Goal: Task Accomplishment & Management: Manage account settings

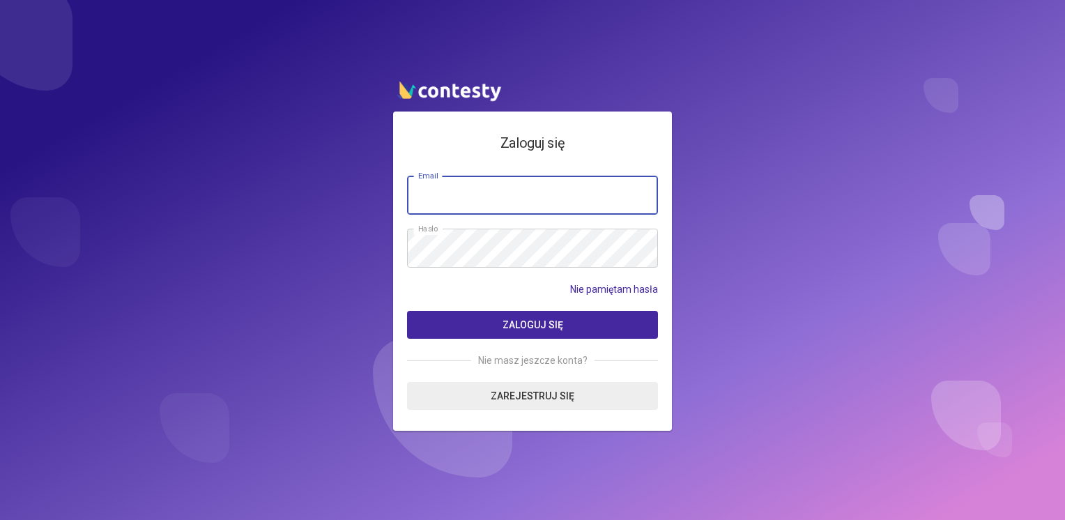
click at [565, 206] on input "email" at bounding box center [532, 195] width 251 height 39
type input "**********"
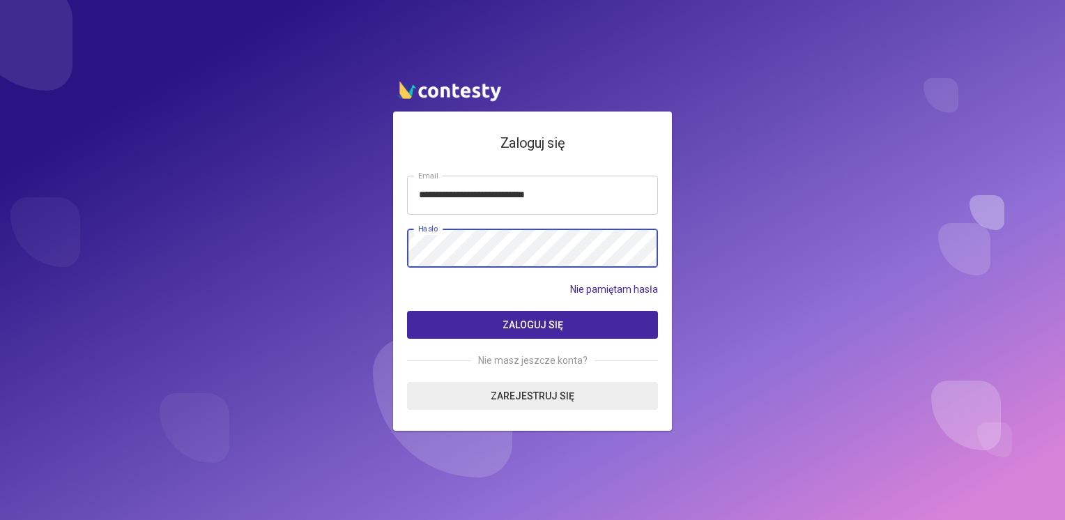
click at [407, 311] on button "Zaloguj się" at bounding box center [532, 325] width 251 height 28
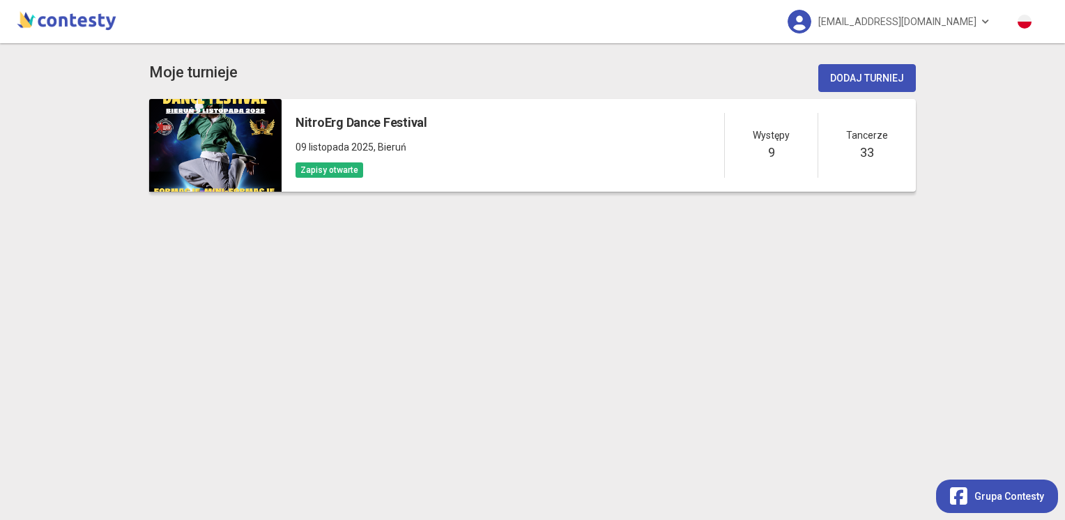
click at [256, 126] on div at bounding box center [215, 145] width 132 height 93
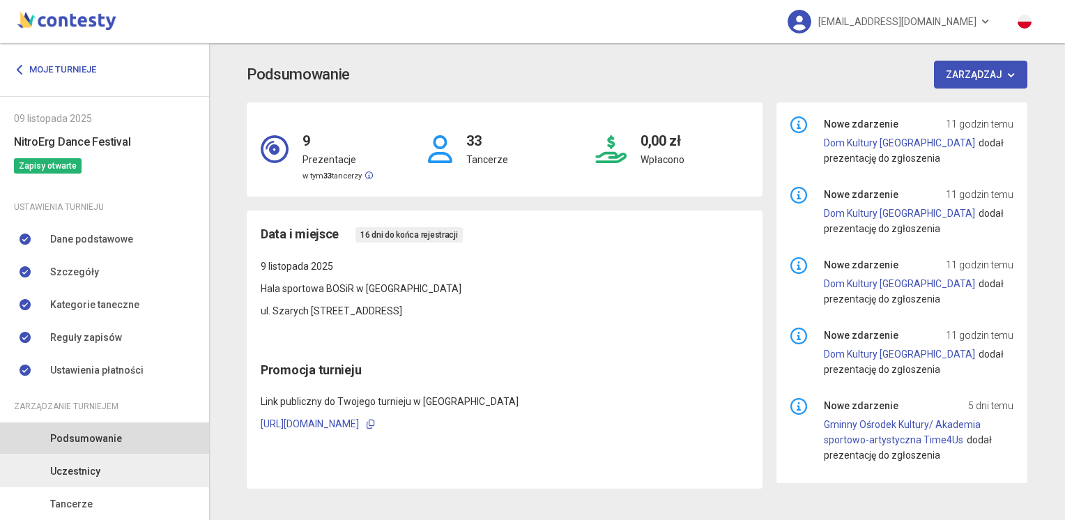
click at [95, 470] on span "Uczestnicy" at bounding box center [75, 470] width 50 height 15
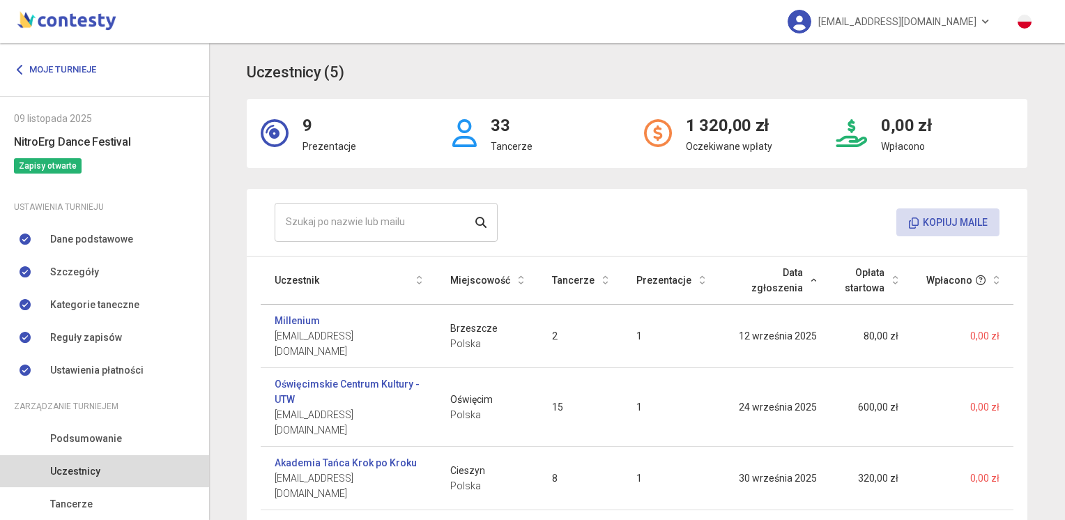
scroll to position [95, 0]
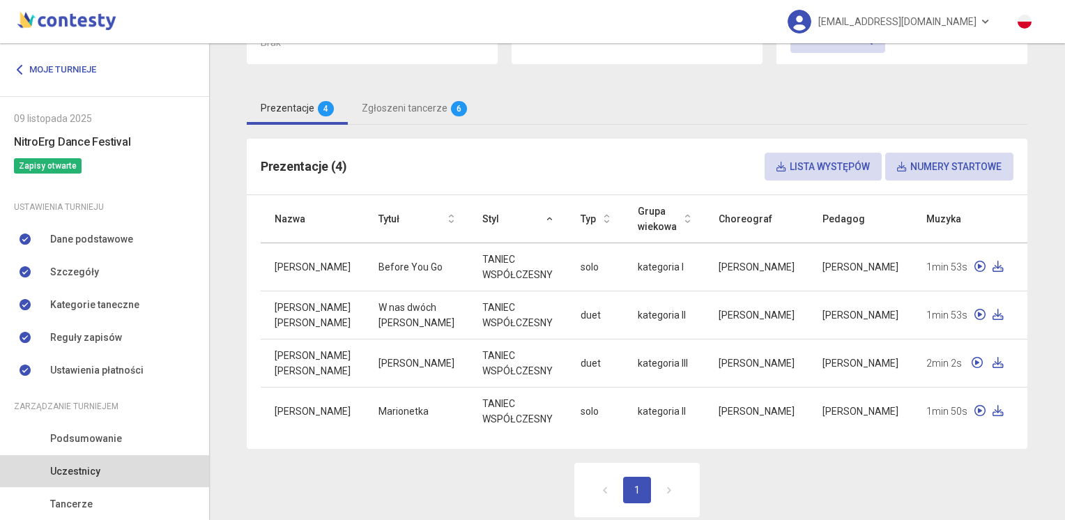
scroll to position [265, 0]
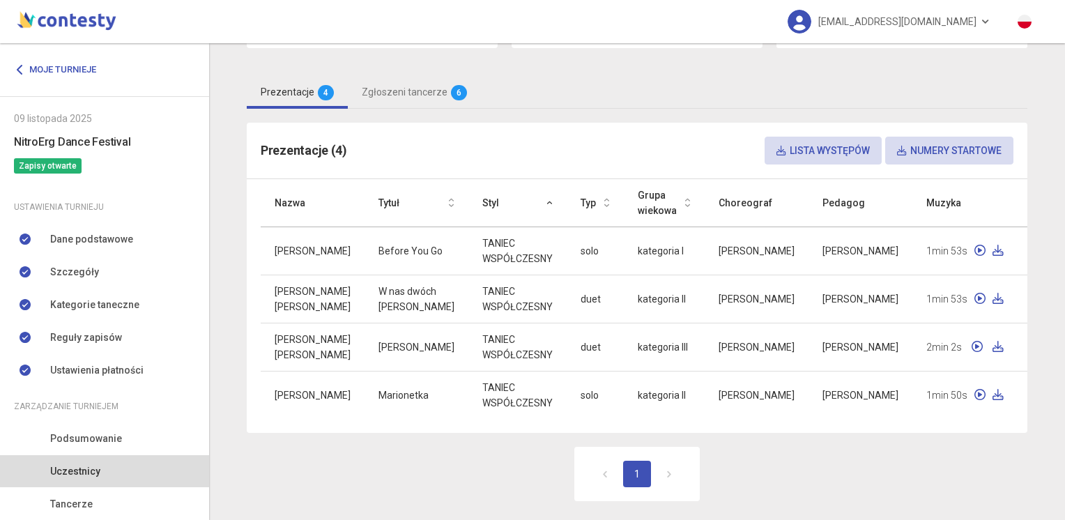
click at [70, 470] on span "Uczestnicy" at bounding box center [75, 470] width 50 height 15
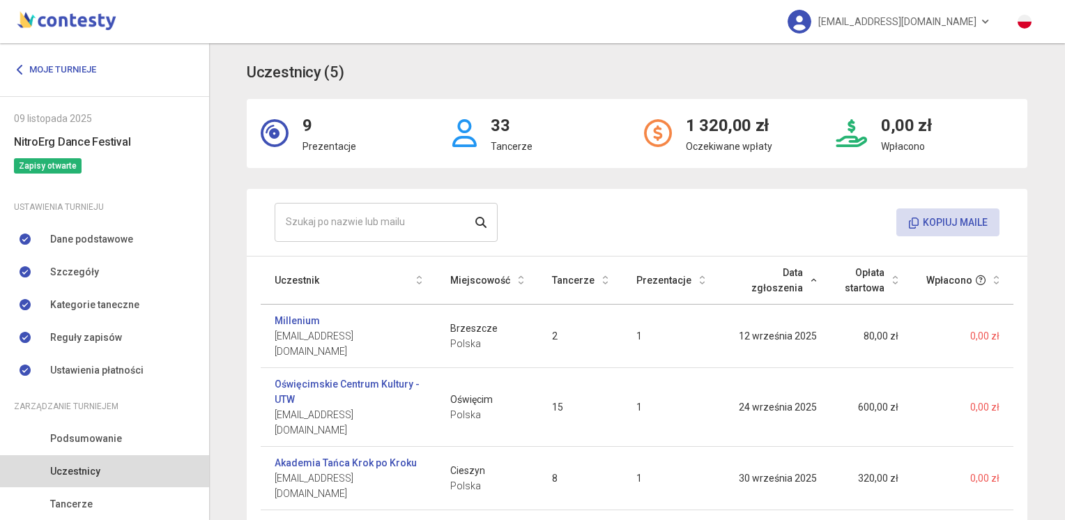
scroll to position [95, 0]
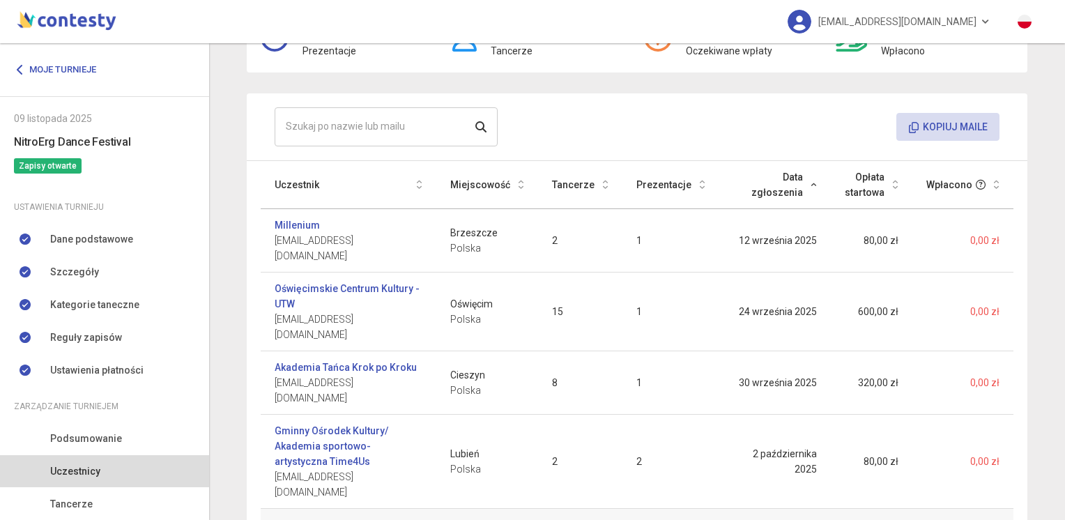
drag, startPoint x: 270, startPoint y: 464, endPoint x: 381, endPoint y: 461, distance: 110.8
copy span "[EMAIL_ADDRESS][DOMAIN_NAME]"
click at [987, 22] on link "[EMAIL_ADDRESS][DOMAIN_NAME]" at bounding box center [888, 21] width 231 height 43
click at [865, 70] on link "Wyloguj" at bounding box center [864, 63] width 139 height 26
